Goal: Task Accomplishment & Management: Use online tool/utility

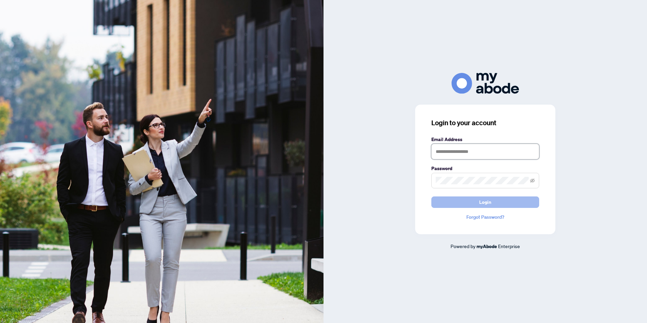
type input "**********"
click at [454, 200] on button "Login" at bounding box center [486, 201] width 108 height 11
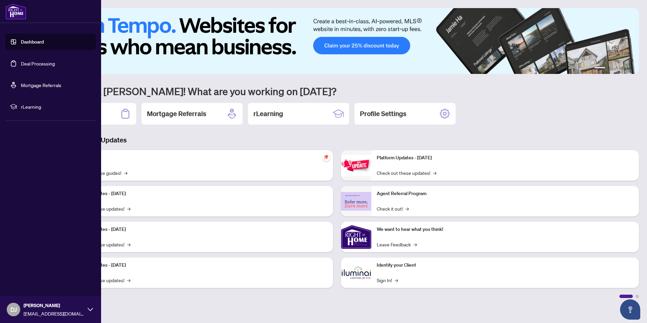
click at [28, 64] on link "Deal Processing" at bounding box center [38, 63] width 34 height 6
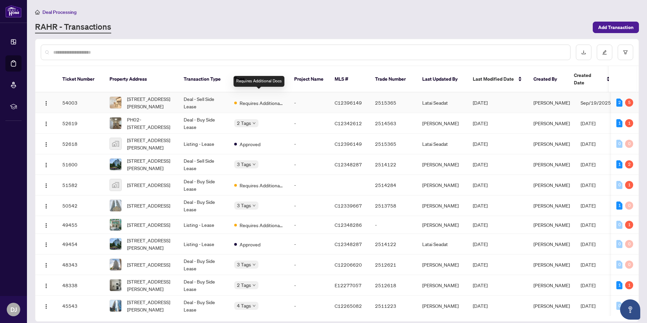
click at [266, 99] on span "Requires Additional Docs" at bounding box center [262, 102] width 44 height 7
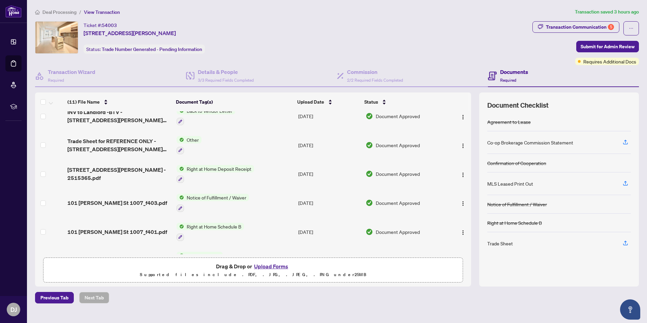
scroll to position [67, 0]
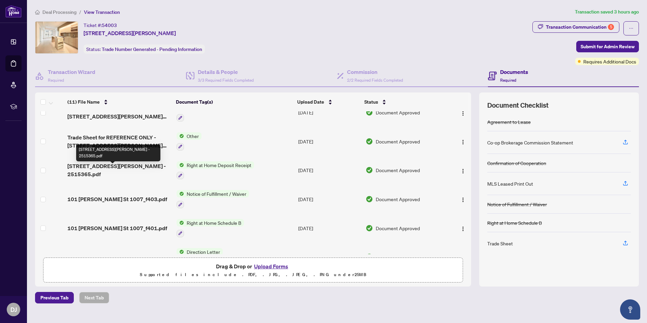
click at [142, 170] on span "[STREET_ADDRESS][PERSON_NAME] - 2515365.pdf" at bounding box center [118, 170] width 103 height 16
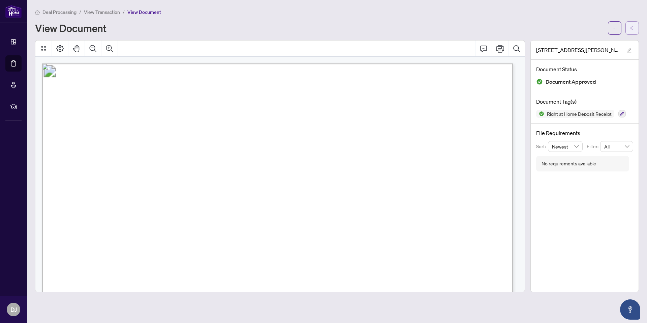
click at [628, 27] on button "button" at bounding box center [632, 27] width 13 height 13
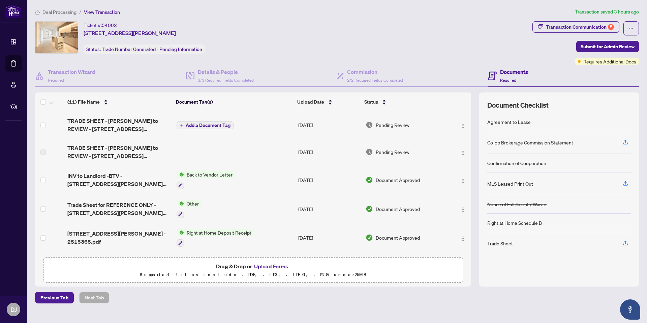
scroll to position [34, 0]
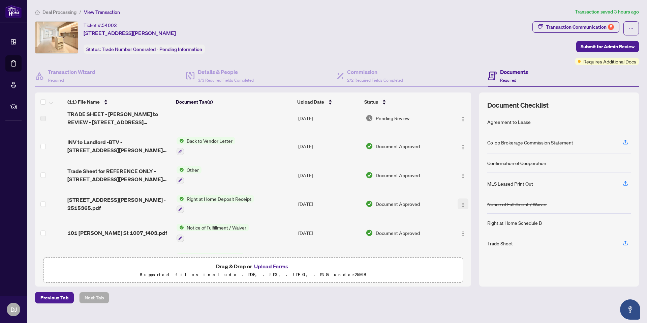
click at [460, 204] on img "button" at bounding box center [462, 204] width 5 height 5
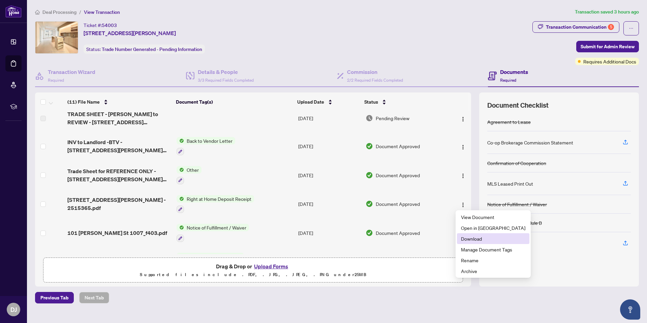
click at [472, 239] on span "Download" at bounding box center [493, 238] width 64 height 7
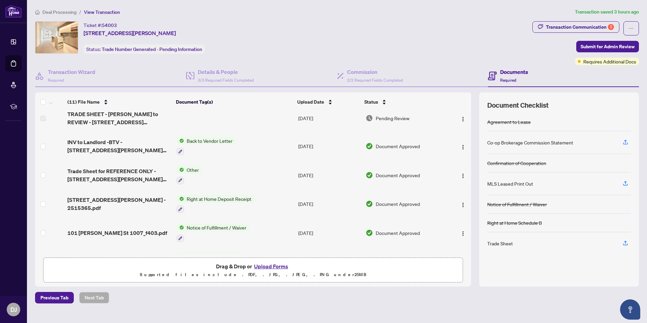
scroll to position [0, 0]
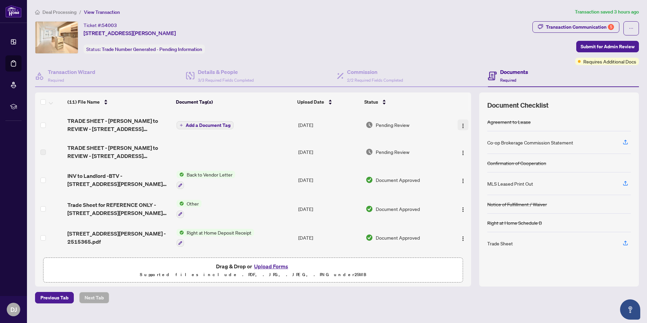
click at [461, 124] on img "button" at bounding box center [462, 125] width 5 height 5
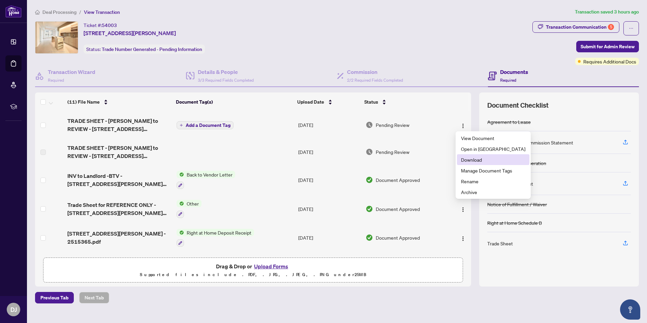
click at [474, 160] on span "Download" at bounding box center [493, 159] width 64 height 7
